Goal: Information Seeking & Learning: Learn about a topic

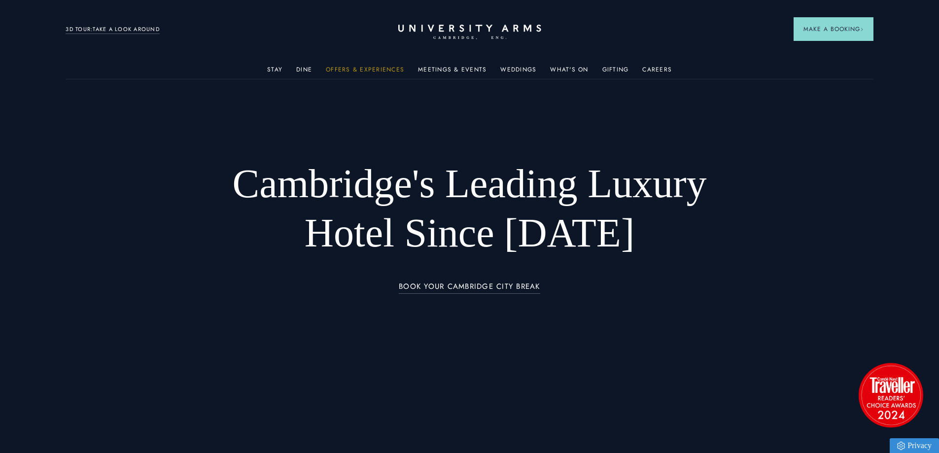
click at [330, 67] on link "Offers & Experiences" at bounding box center [365, 72] width 78 height 13
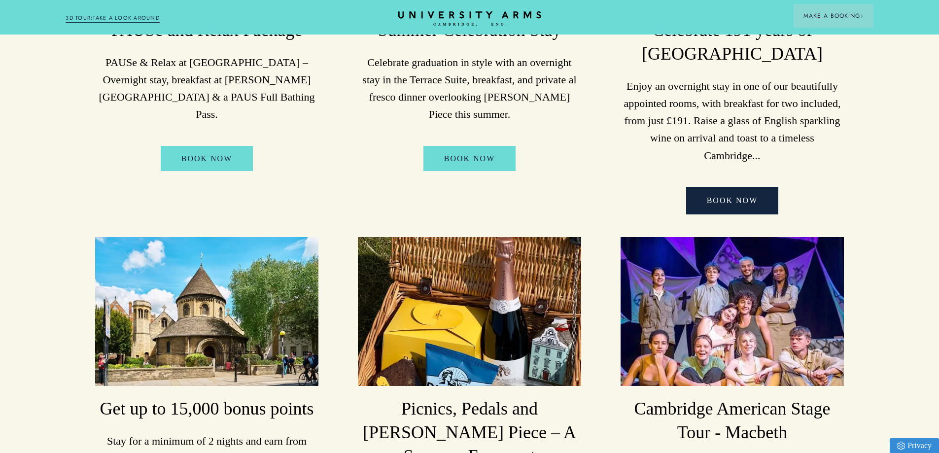
scroll to position [296, 0]
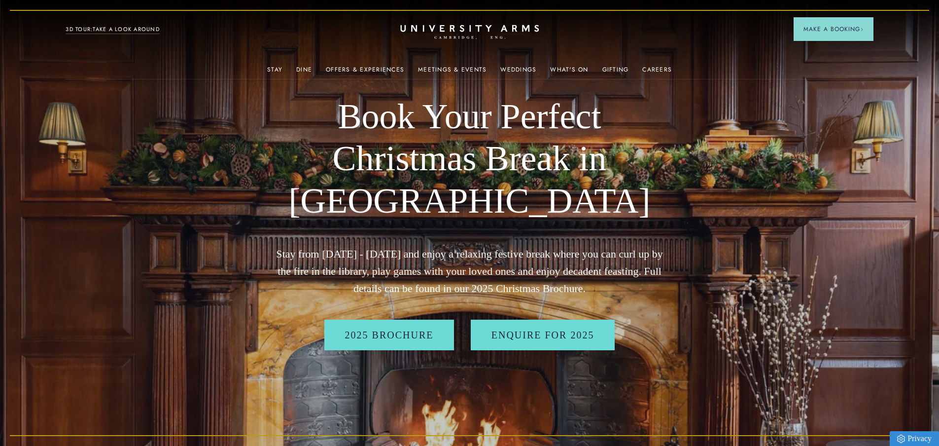
click at [443, 34] on icon "CAMBRIDGE’S LEADING LUXURY HOTEL SINCE [DATE]" at bounding box center [469, 32] width 138 height 15
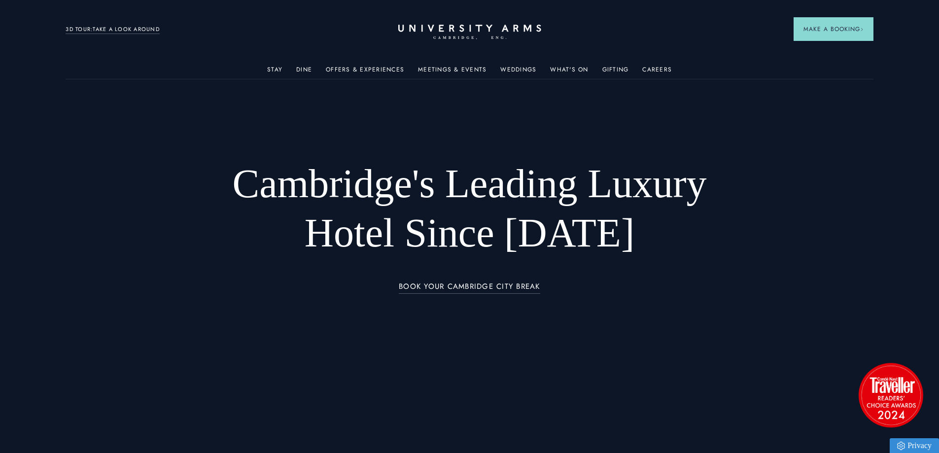
click at [415, 296] on div "BOOK YOUR CAMBRIDGE CITY BREAK" at bounding box center [469, 292] width 547 height 25
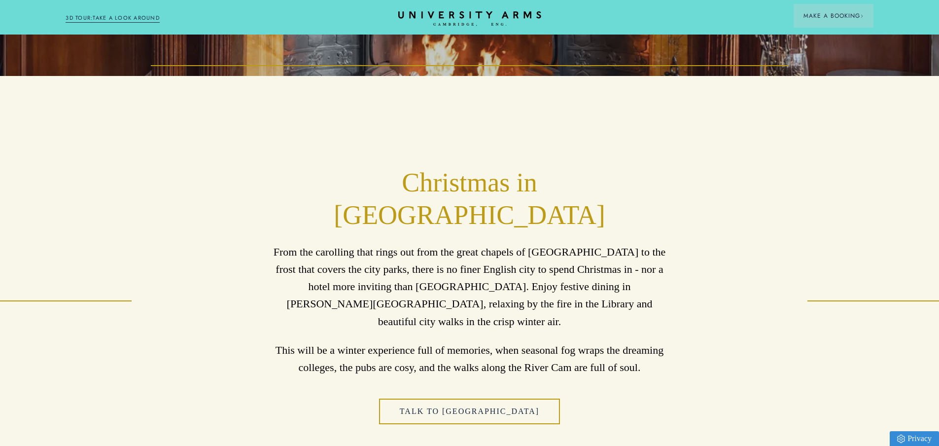
scroll to position [279, 0]
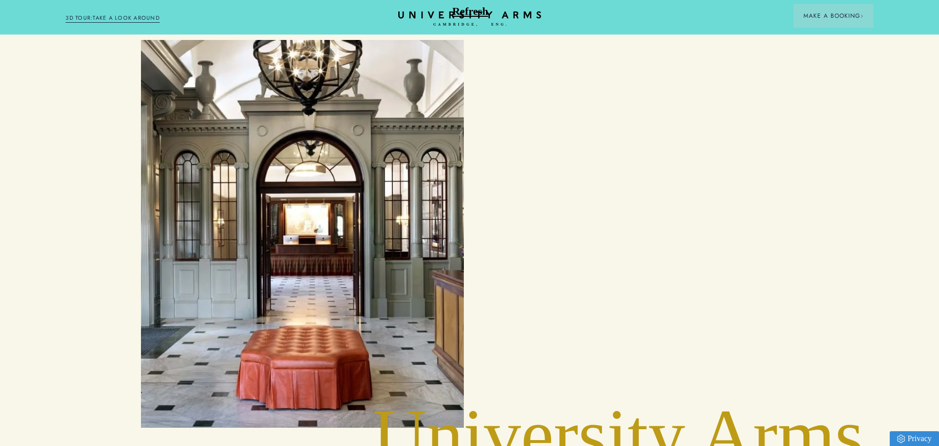
scroll to position [3647, 0]
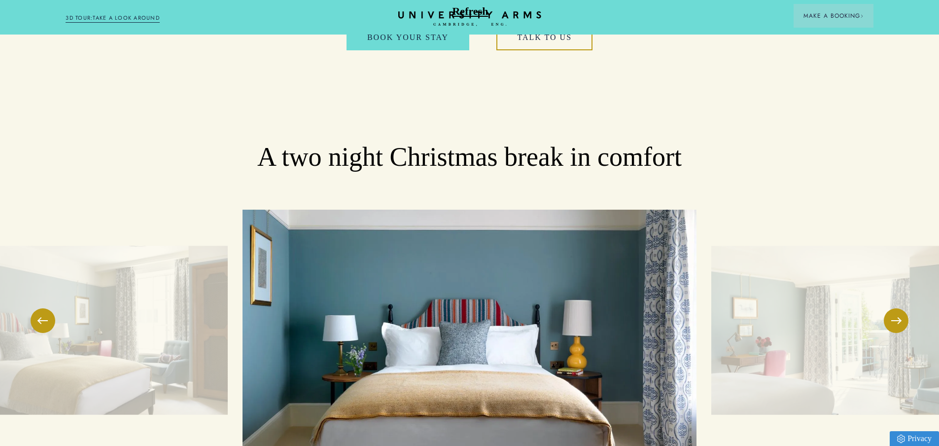
scroll to position [936, 0]
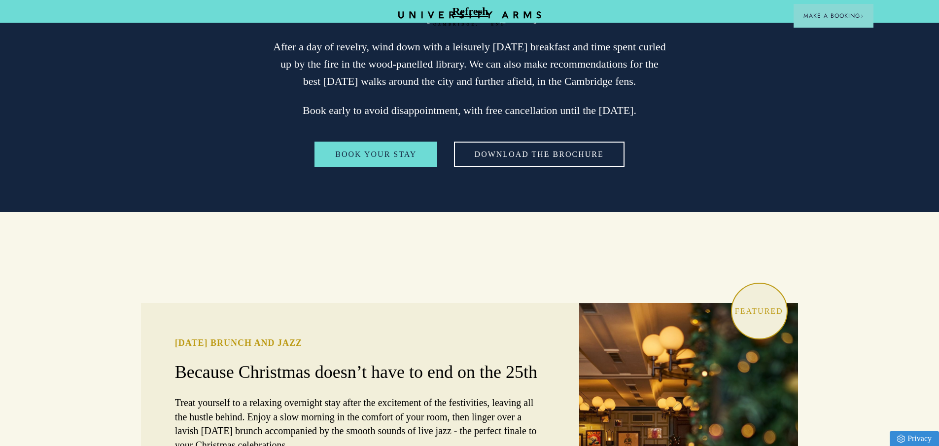
scroll to position [2070, 0]
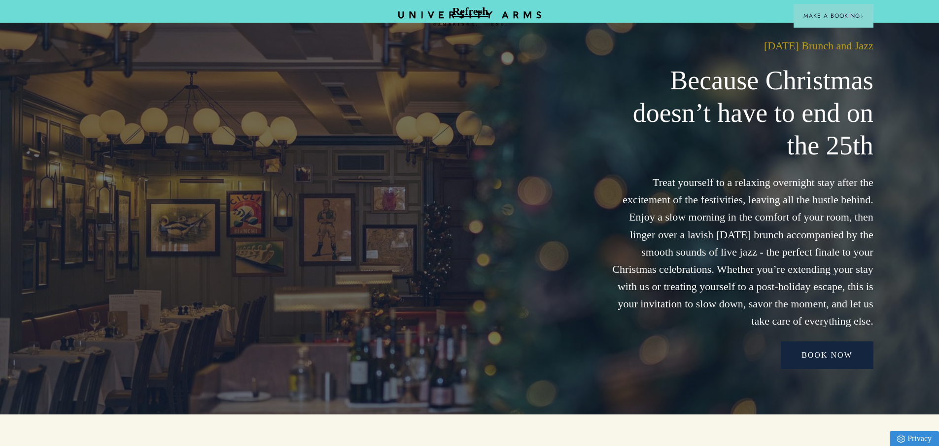
scroll to position [2316, 0]
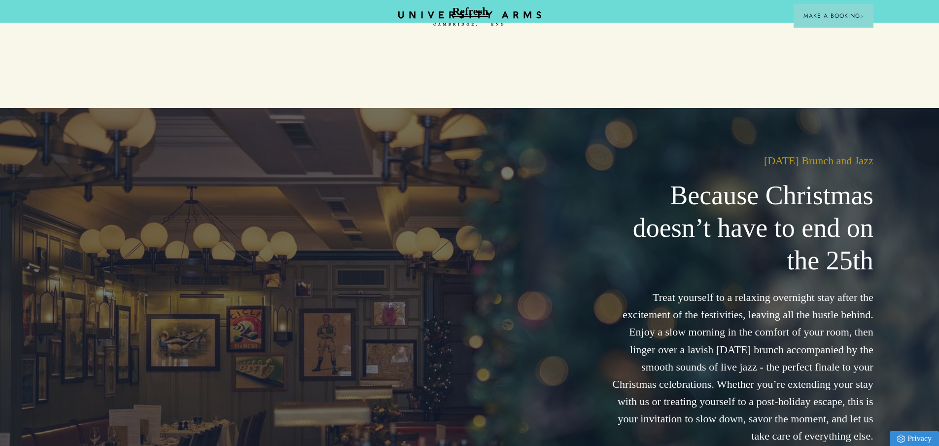
click at [283, 226] on img at bounding box center [469, 318] width 939 height 421
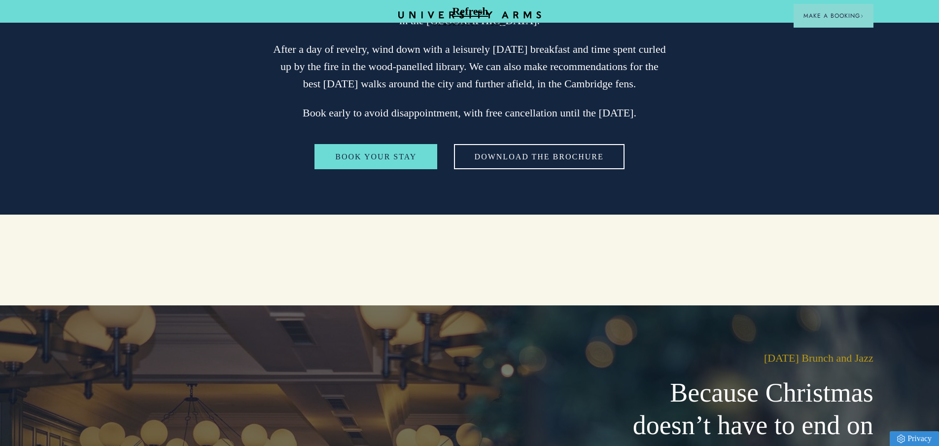
scroll to position [1922, 0]
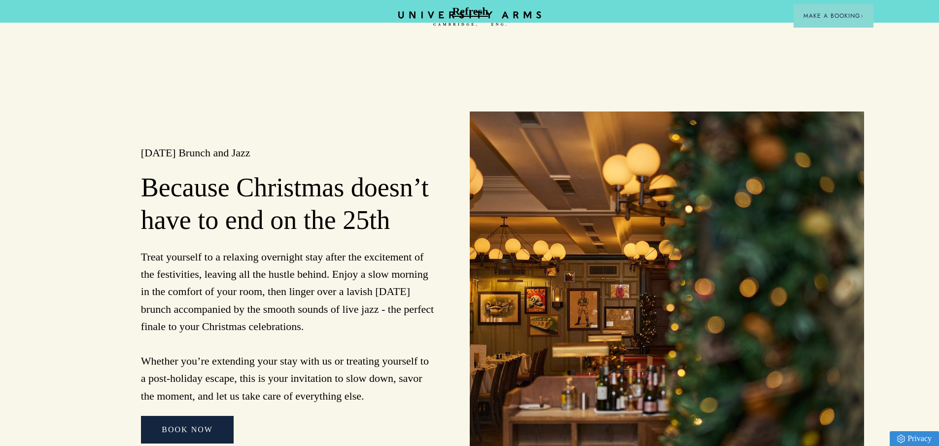
scroll to position [2316, 0]
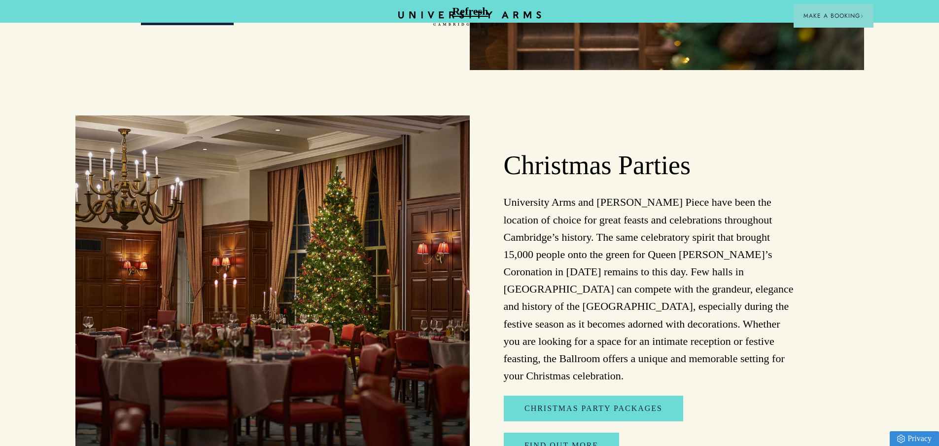
scroll to position [2661, 0]
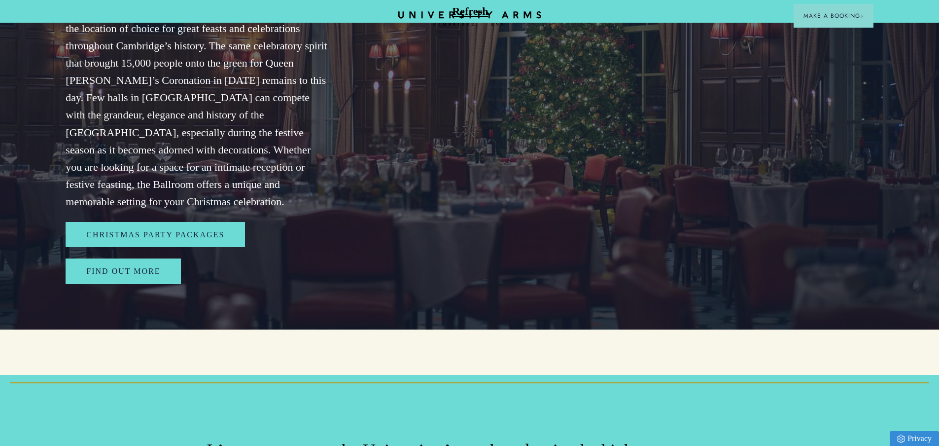
scroll to position [3154, 0]
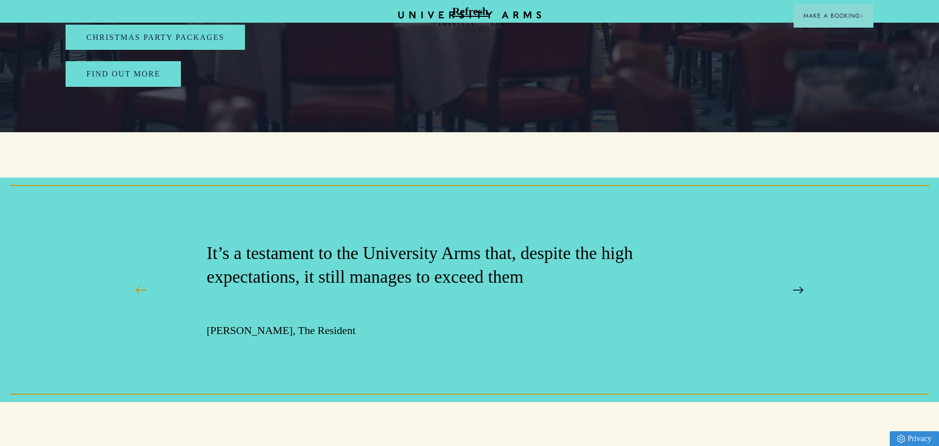
click at [798, 289] on span at bounding box center [798, 289] width 10 height 1
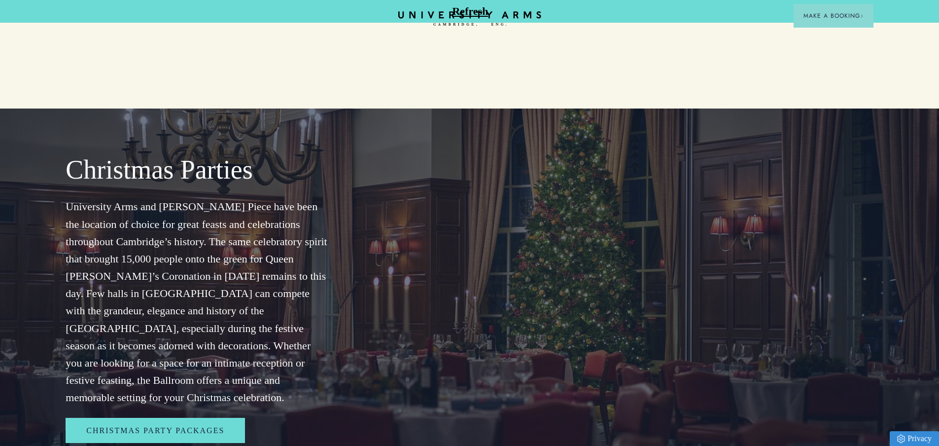
scroll to position [2760, 0]
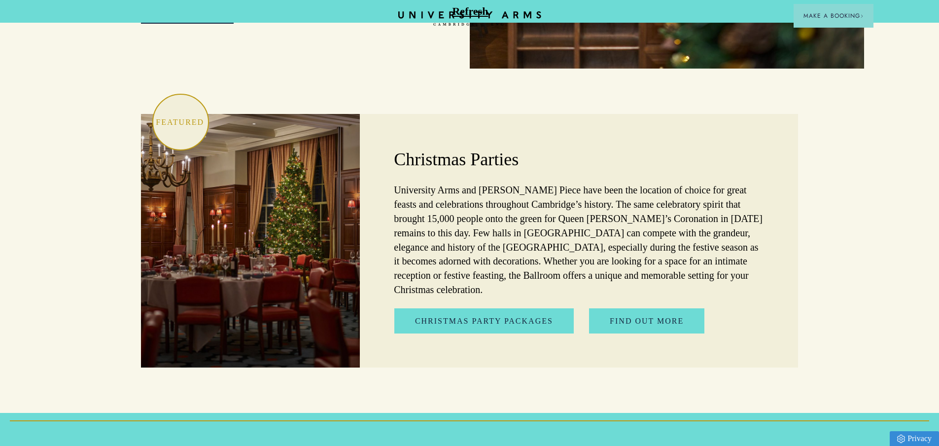
scroll to position [2513, 0]
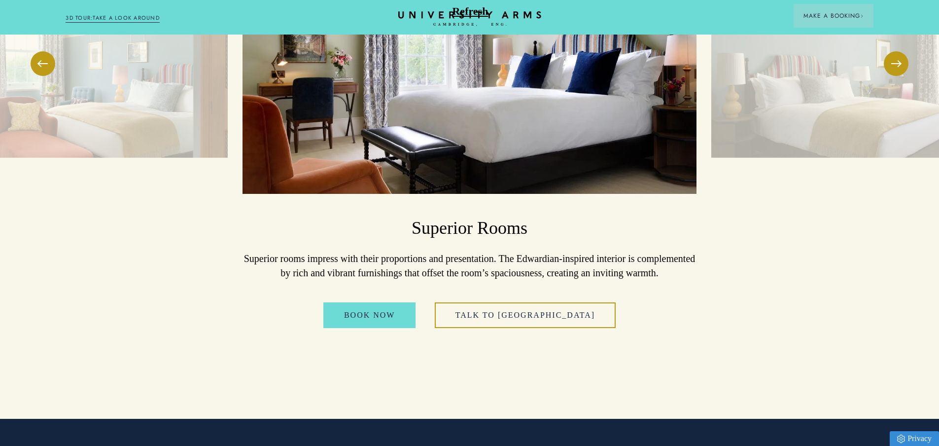
scroll to position [1496, 0]
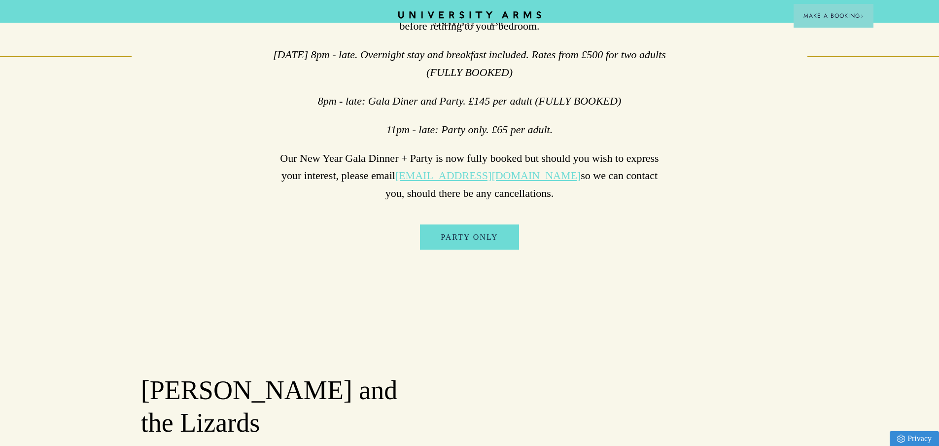
scroll to position [591, 0]
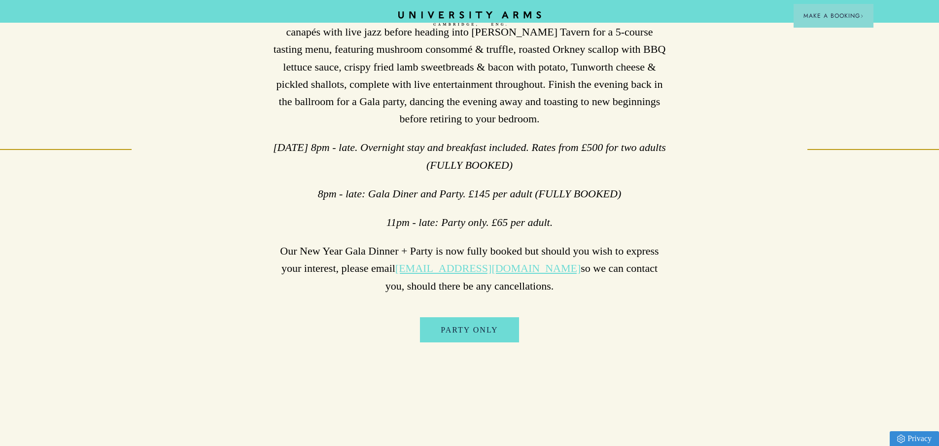
drag, startPoint x: 542, startPoint y: 173, endPoint x: 283, endPoint y: 152, distance: 259.1
click at [283, 152] on p "[DATE] 8pm - late. Overnight stay and breakfast included. Rates from £500 for t…" at bounding box center [469, 155] width 394 height 34
copy em "[DATE] 8pm - late. Overnight stay and breakfast included. Rates from £500 for t…"
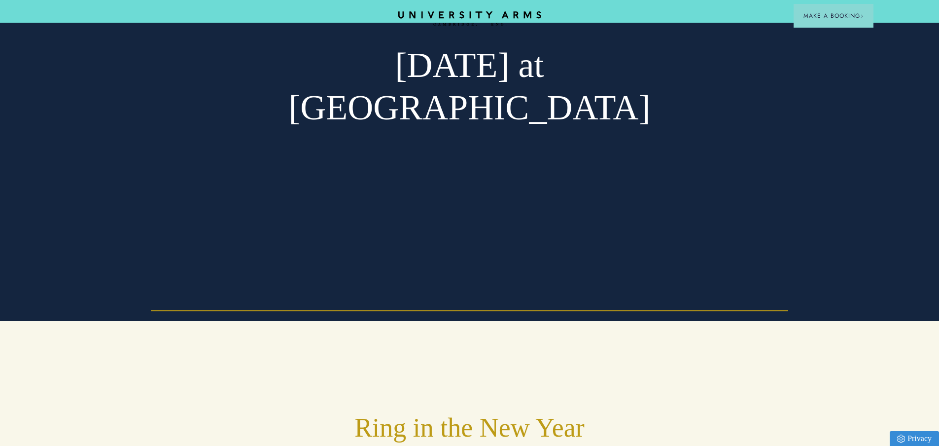
scroll to position [0, 0]
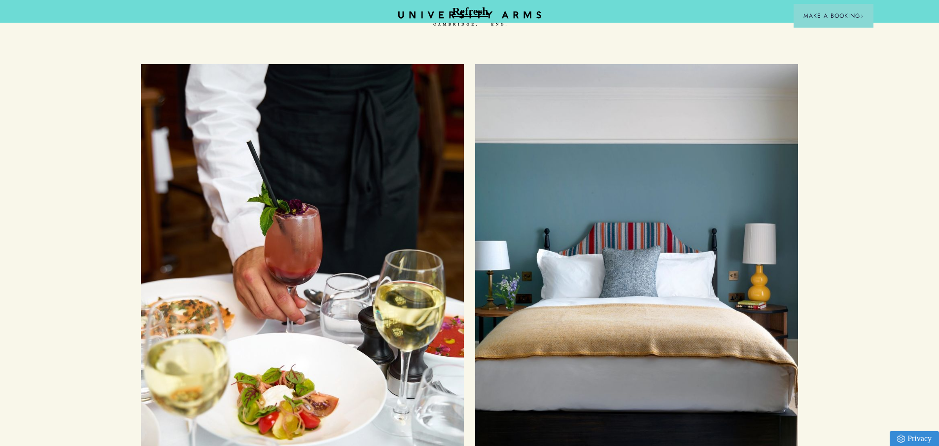
scroll to position [3105, 0]
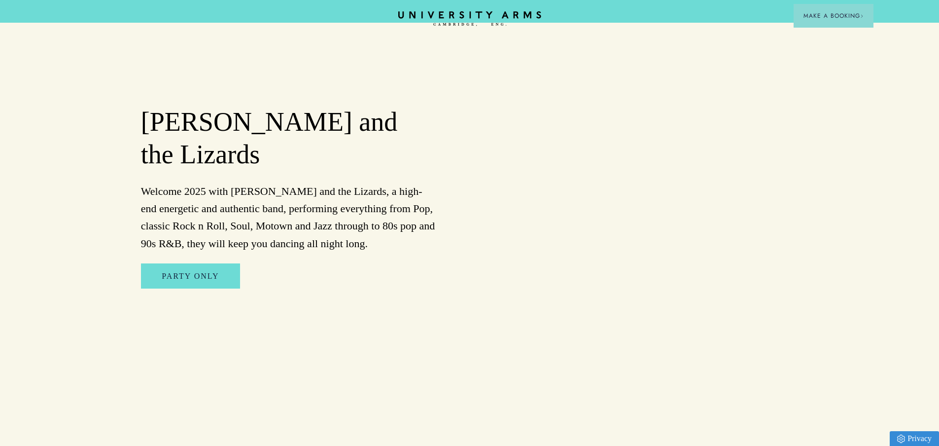
scroll to position [1035, 0]
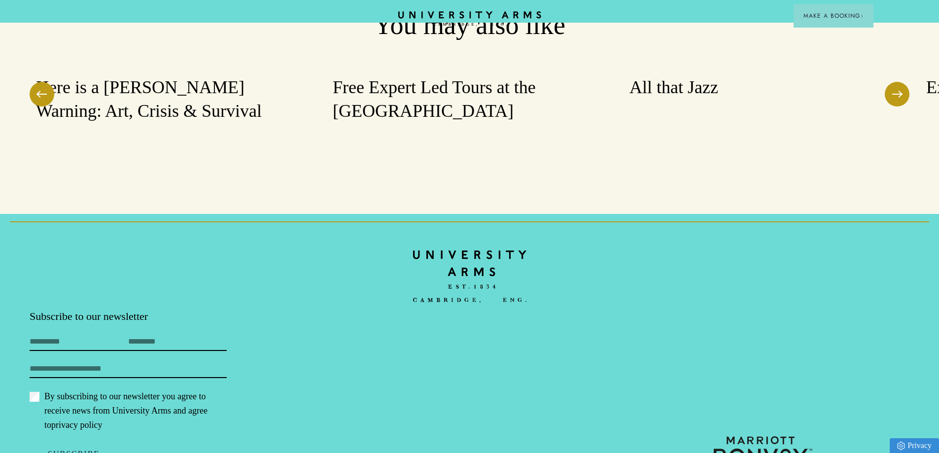
scroll to position [582, 0]
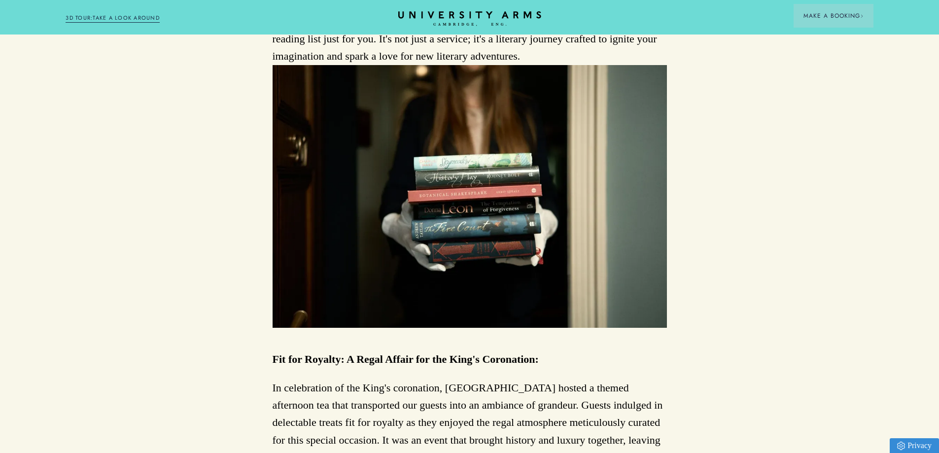
scroll to position [641, 0]
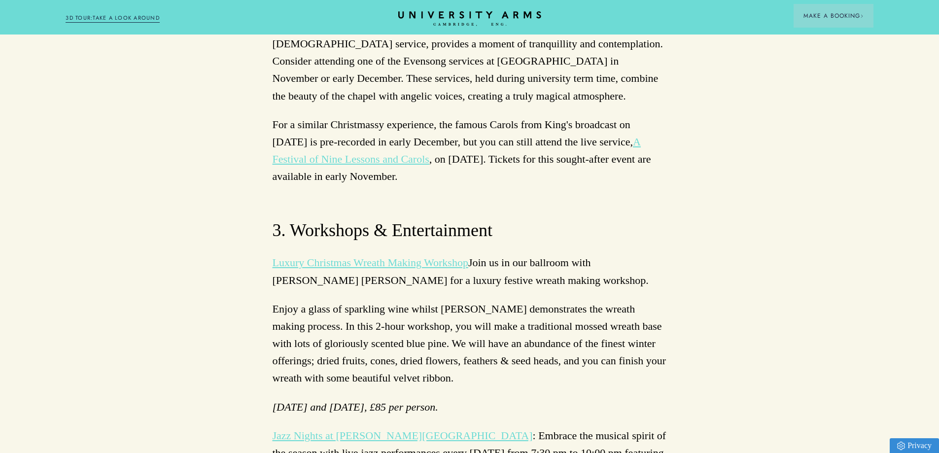
scroll to position [3253, 0]
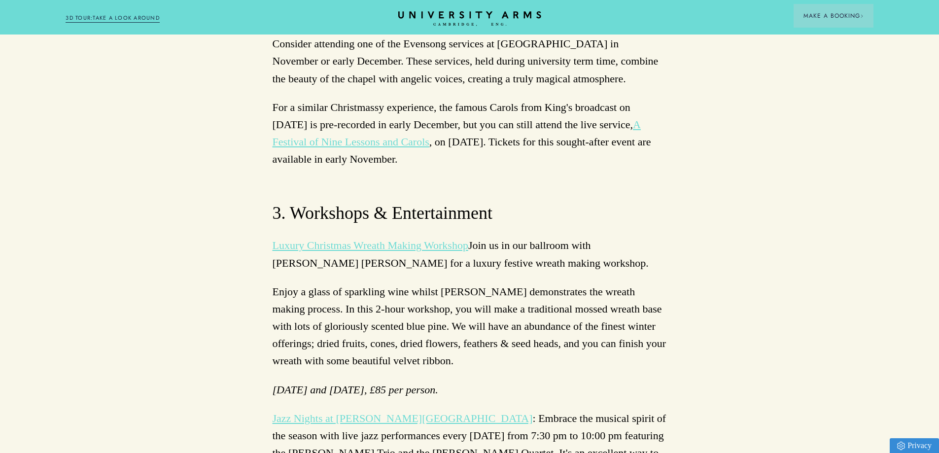
click at [494, 410] on p "Jazz Nights at Parker’s Tavern : Embrace the musical spirit of the season with …" at bounding box center [470, 444] width 394 height 69
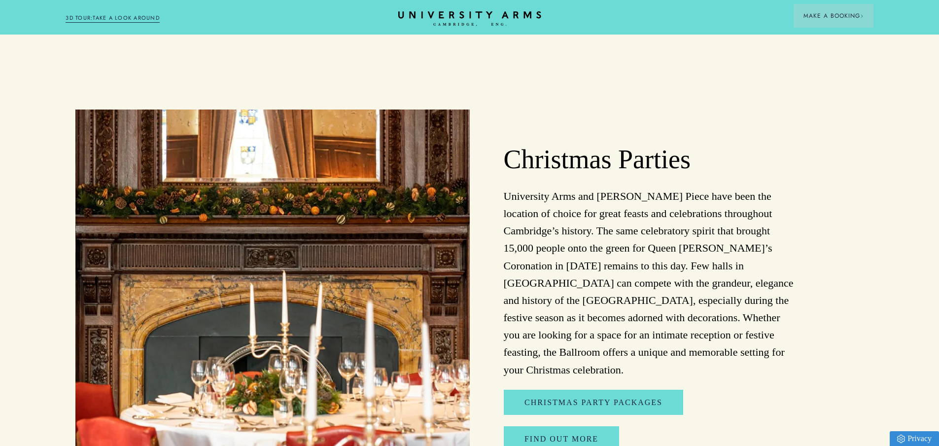
scroll to position [2251, 0]
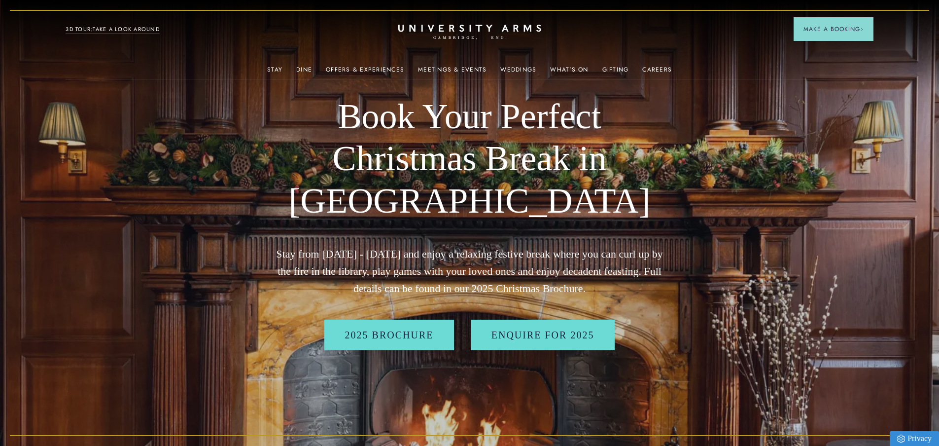
click at [425, 217] on h1 "Book Your Perfect Christmas Break in [GEOGRAPHIC_DATA]" at bounding box center [470, 159] width 394 height 127
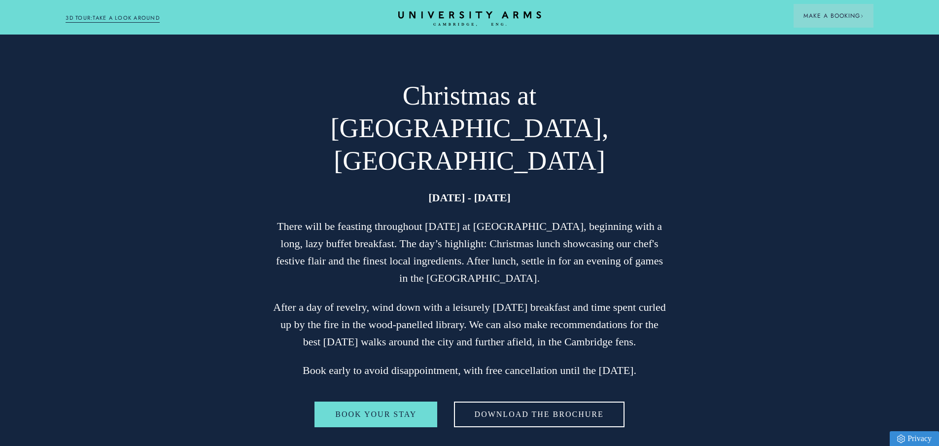
scroll to position [2119, 0]
